Goal: Transaction & Acquisition: Purchase product/service

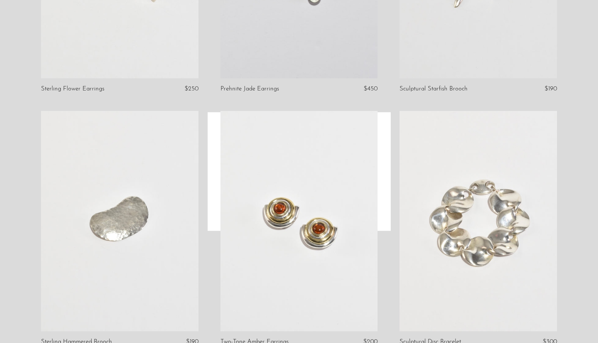
scroll to position [1072, 0]
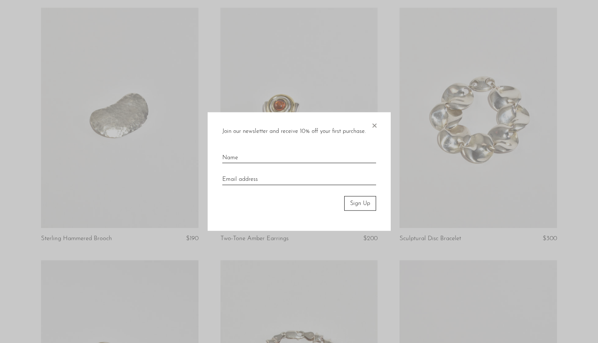
click at [374, 126] on span "×" at bounding box center [374, 123] width 7 height 23
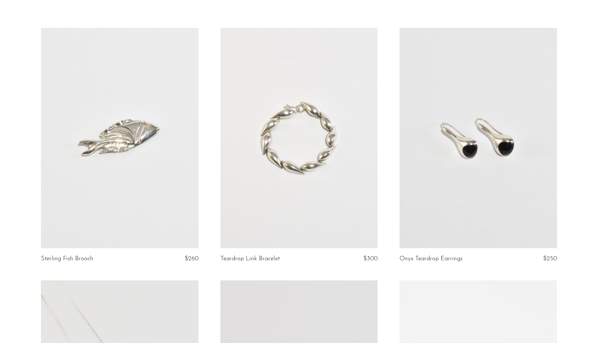
scroll to position [0, 0]
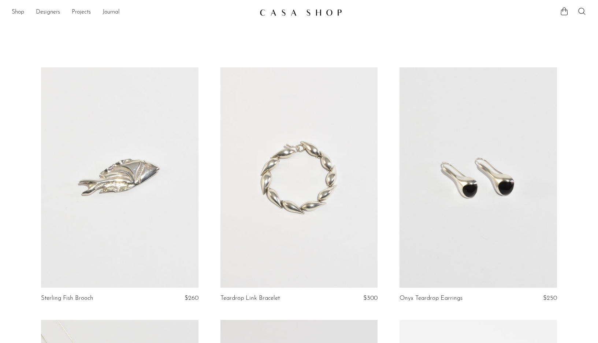
click at [263, 10] on img at bounding box center [301, 12] width 82 height 7
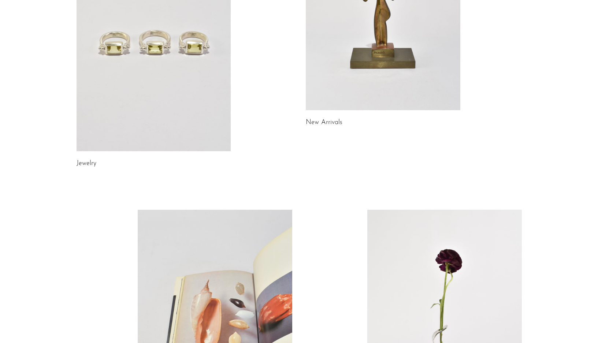
scroll to position [369, 0]
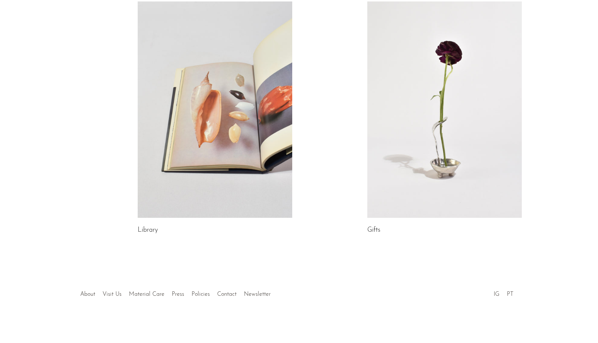
click at [406, 91] on link at bounding box center [445, 109] width 155 height 217
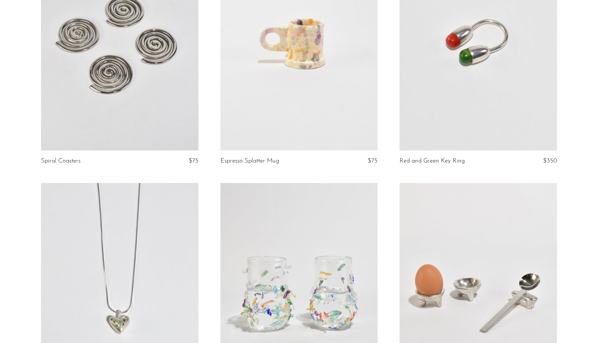
scroll to position [615, 0]
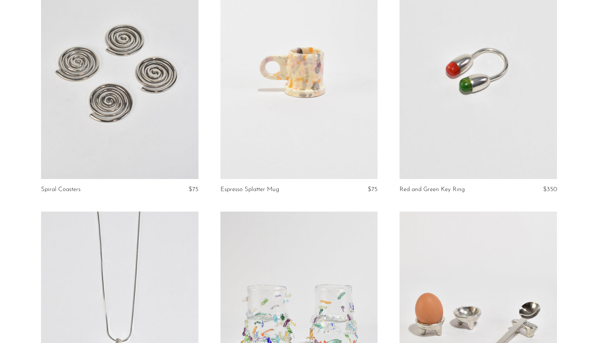
click at [151, 124] on link at bounding box center [120, 69] width 158 height 221
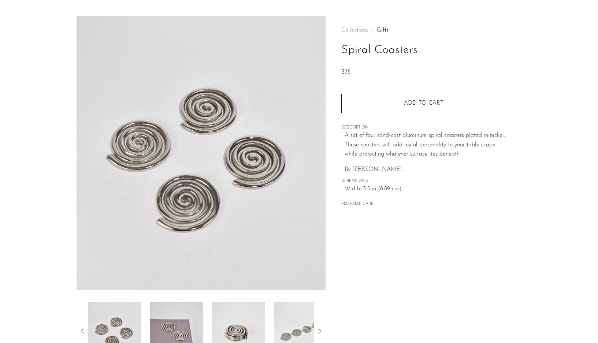
scroll to position [51, 0]
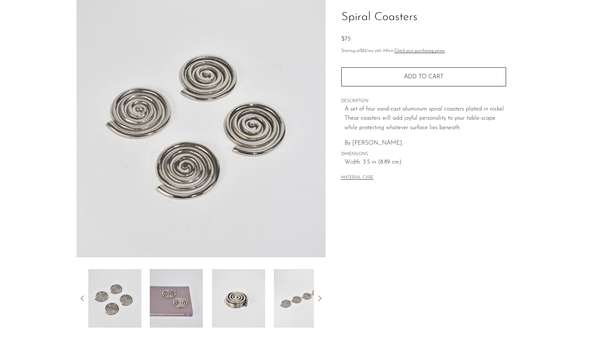
click at [237, 310] on img at bounding box center [238, 298] width 53 height 59
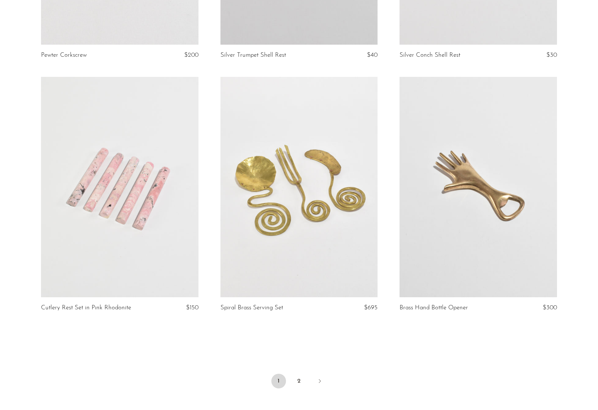
scroll to position [2851, 0]
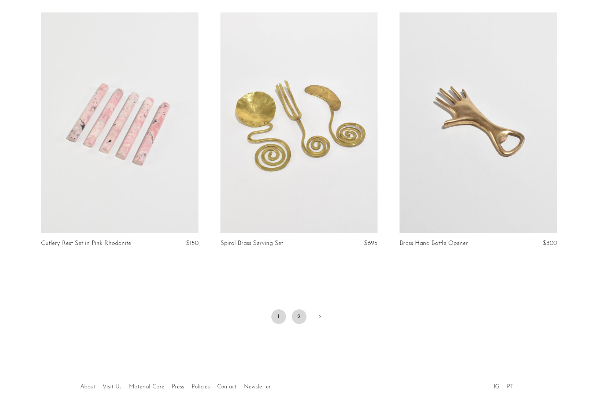
click at [296, 310] on link "2" at bounding box center [299, 317] width 15 height 15
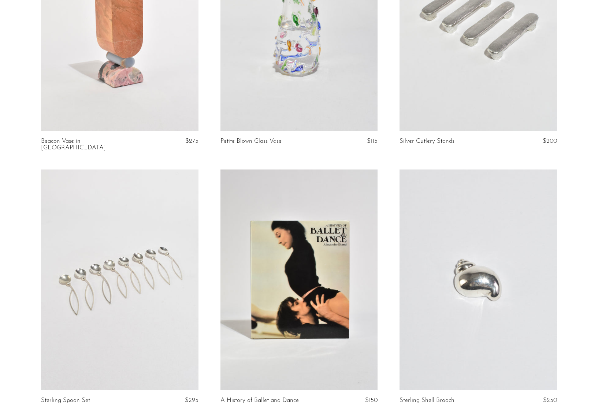
scroll to position [165, 0]
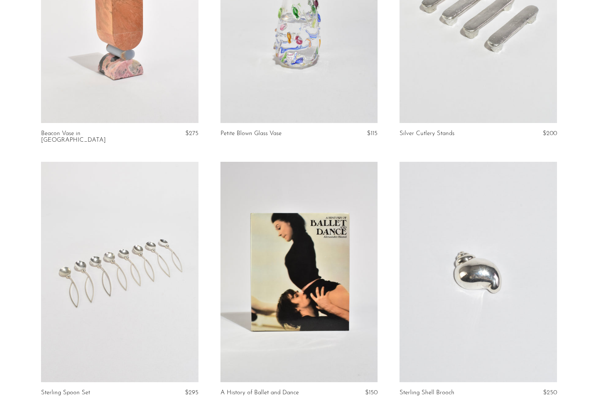
click at [110, 310] on link at bounding box center [120, 272] width 158 height 221
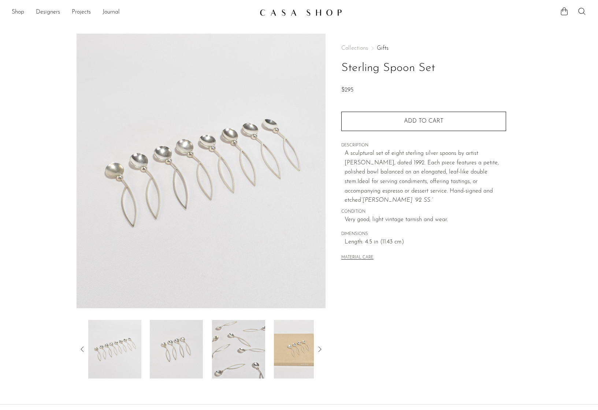
click at [155, 359] on img at bounding box center [176, 349] width 53 height 59
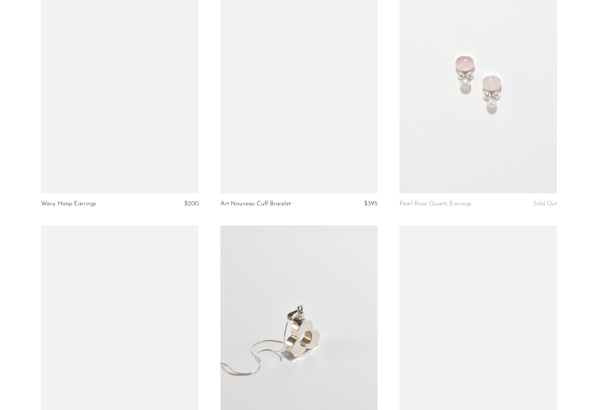
scroll to position [1807, 0]
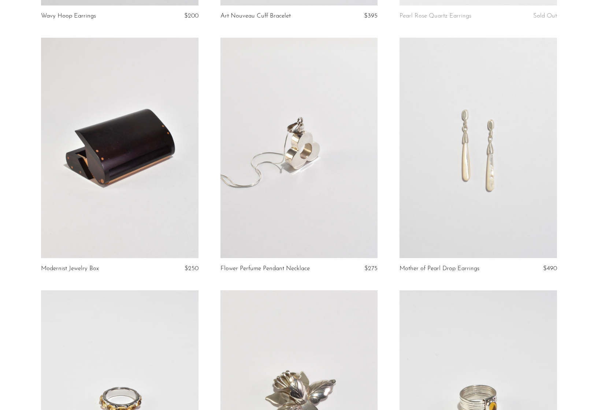
click at [355, 199] on link at bounding box center [300, 148] width 158 height 221
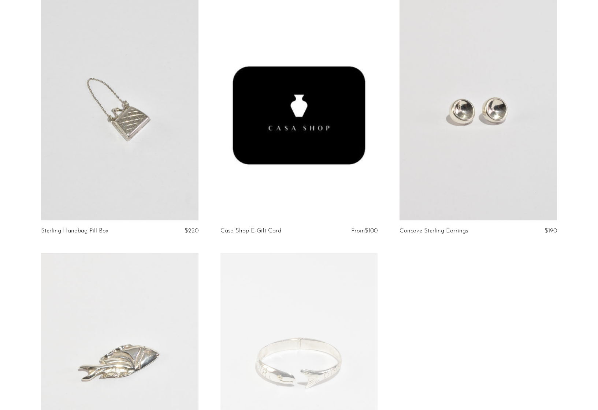
scroll to position [2212, 0]
